Goal: Information Seeking & Learning: Learn about a topic

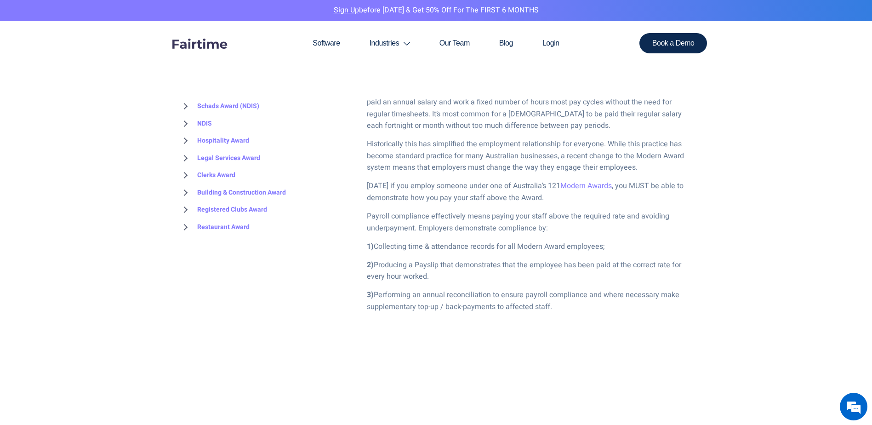
scroll to position [414, 0]
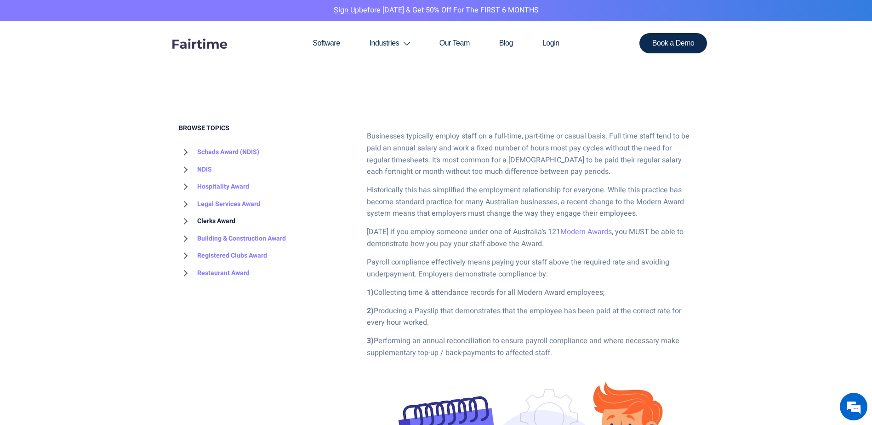
click at [227, 219] on link "Clerks Award" at bounding box center [207, 220] width 57 height 17
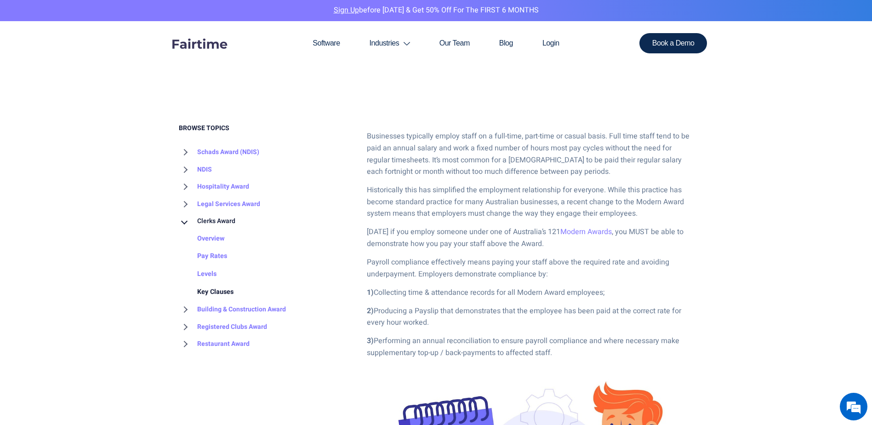
click at [221, 292] on link "Key Clauses" at bounding box center [206, 292] width 55 height 18
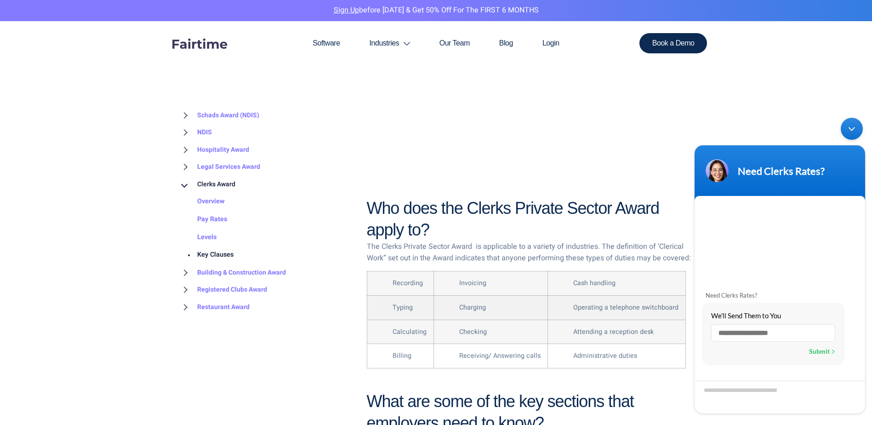
scroll to position [736, 0]
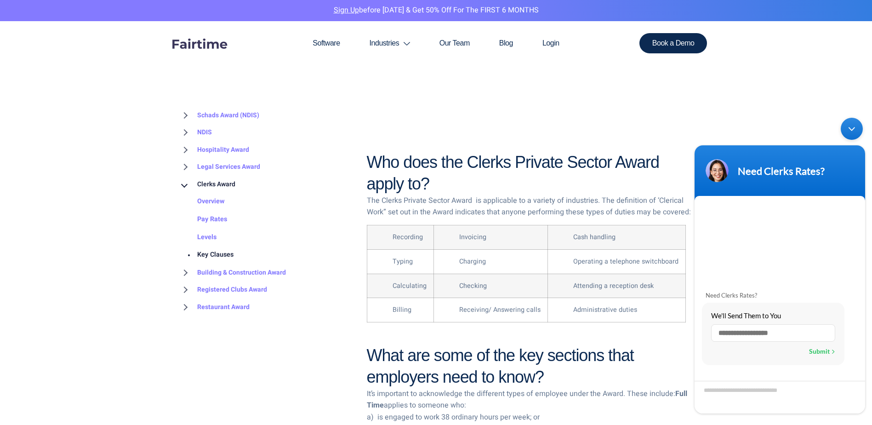
click at [851, 132] on div "Minimize live chat window" at bounding box center [852, 129] width 22 height 22
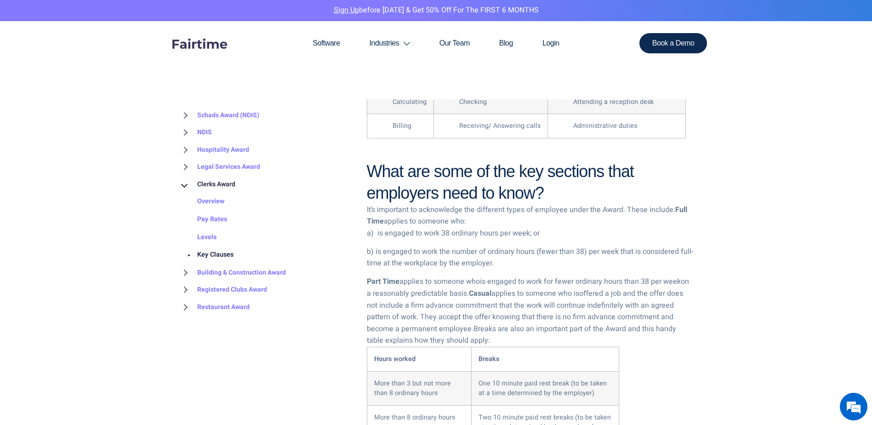
scroll to position [690, 0]
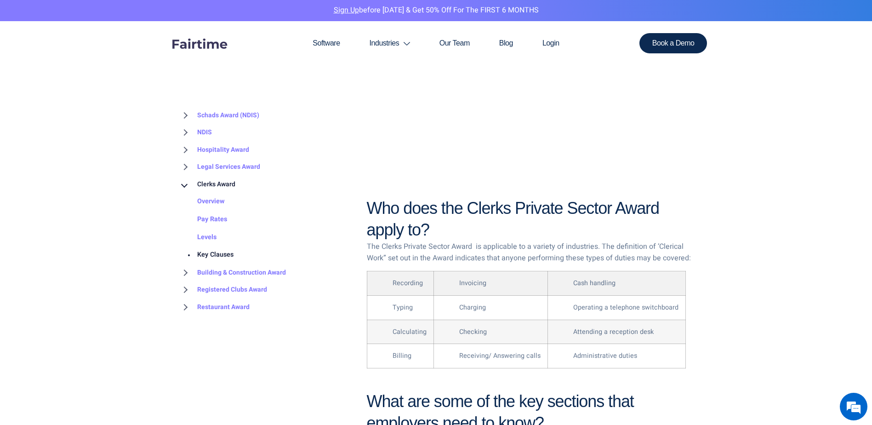
click at [395, 278] on li "Recording" at bounding box center [410, 283] width 34 height 10
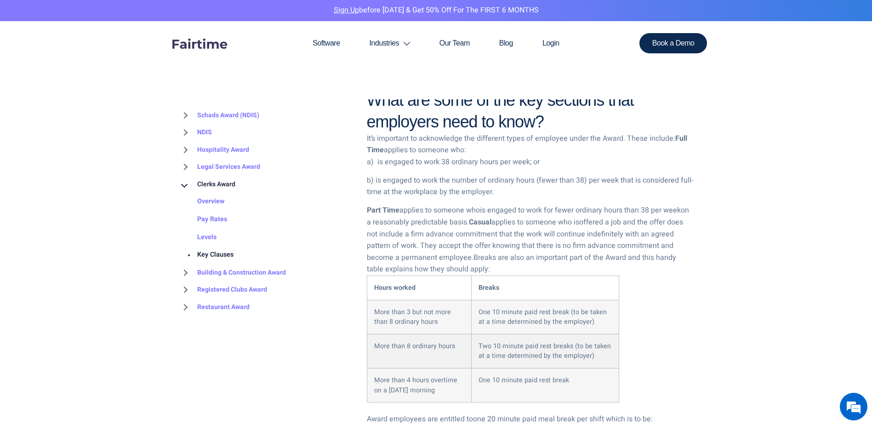
scroll to position [1012, 0]
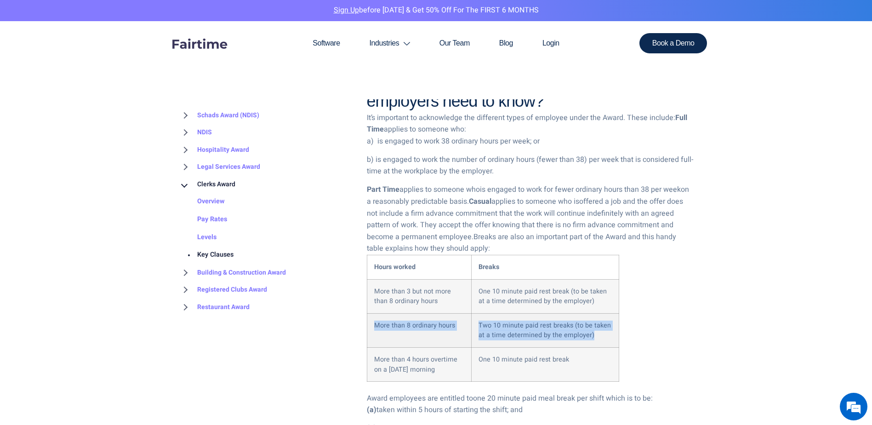
drag, startPoint x: 376, startPoint y: 302, endPoint x: 606, endPoint y: 313, distance: 230.7
click at [606, 313] on tr "More than 8 ordinary hours Two 10 minute paid rest breaks (to be taken at a tim…" at bounding box center [493, 330] width 252 height 34
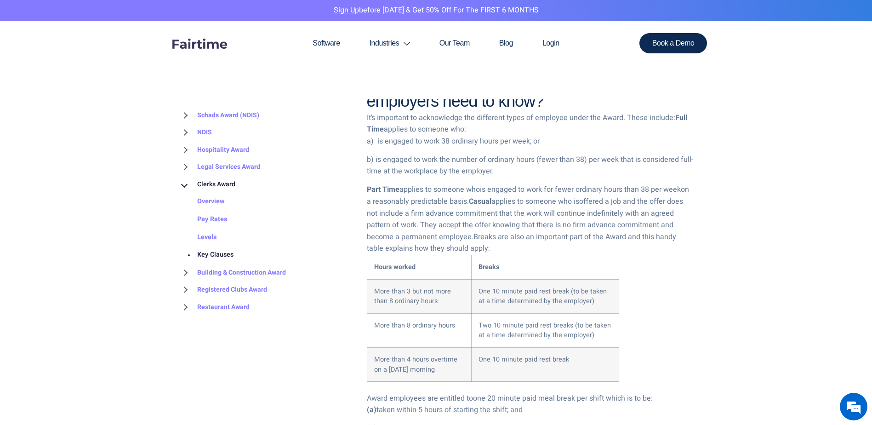
click at [736, 351] on div at bounding box center [436, 362] width 872 height 1715
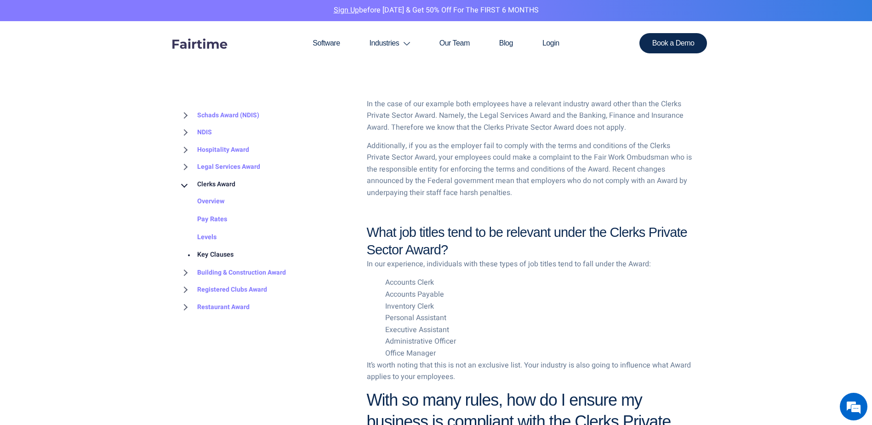
scroll to position [1610, 0]
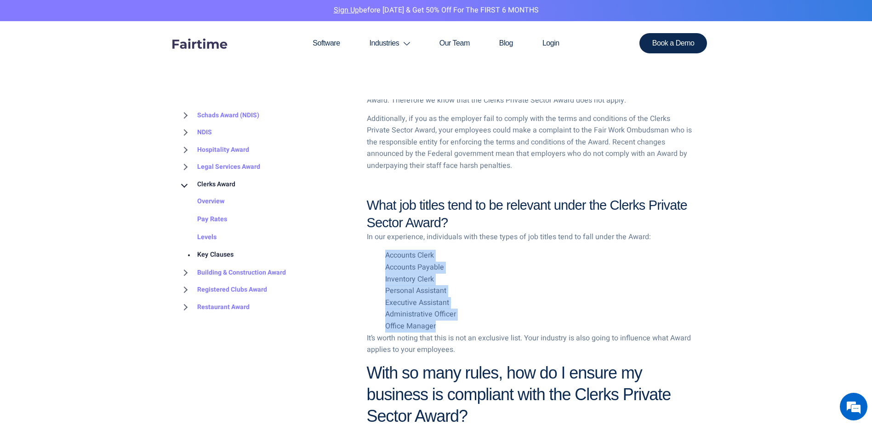
drag, startPoint x: 376, startPoint y: 232, endPoint x: 490, endPoint y: 301, distance: 133.5
click at [490, 301] on ul "Accounts Clerk Accounts Payable Inventory Clerk Personal Assistant Executive As…" at bounding box center [530, 291] width 327 height 82
drag, startPoint x: 490, startPoint y: 301, endPoint x: 475, endPoint y: 261, distance: 42.6
click at [475, 274] on li "Inventory Clerk" at bounding box center [539, 280] width 309 height 12
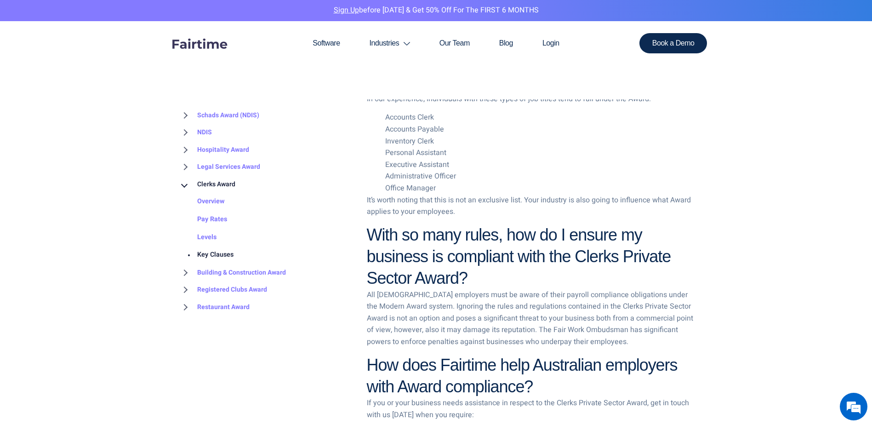
scroll to position [1702, 0]
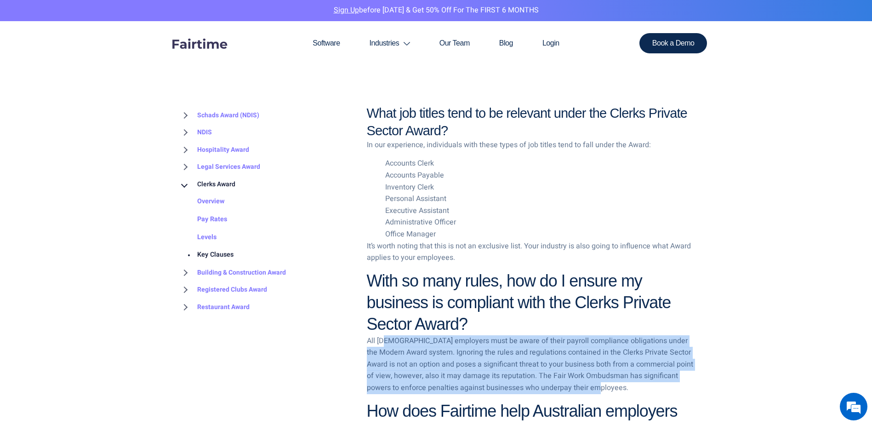
drag, startPoint x: 385, startPoint y: 315, endPoint x: 602, endPoint y: 368, distance: 224.0
click at [602, 368] on p "All [DEMOGRAPHIC_DATA] employers must be aware of their payroll compliance obli…" at bounding box center [530, 364] width 327 height 59
drag, startPoint x: 602, startPoint y: 368, endPoint x: 470, endPoint y: 350, distance: 134.1
click at [470, 350] on p "All [DEMOGRAPHIC_DATA] employers must be aware of their payroll compliance obli…" at bounding box center [530, 364] width 327 height 59
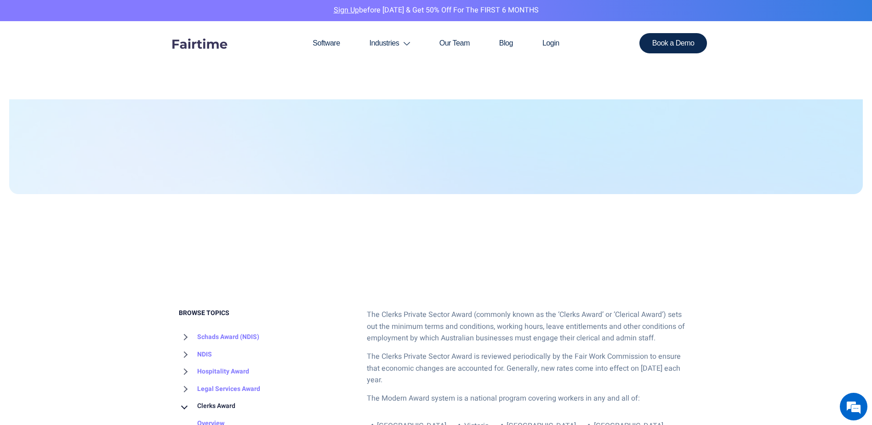
scroll to position [368, 0]
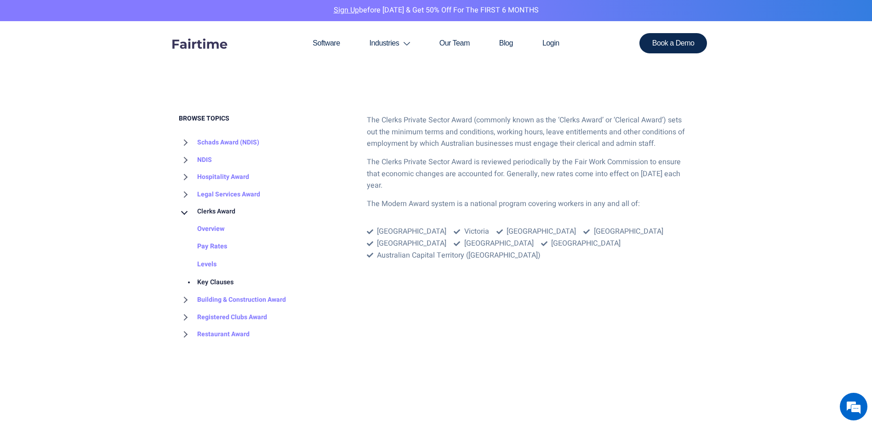
click at [216, 209] on link "Clerks Award" at bounding box center [207, 211] width 57 height 17
